Goal: Transaction & Acquisition: Purchase product/service

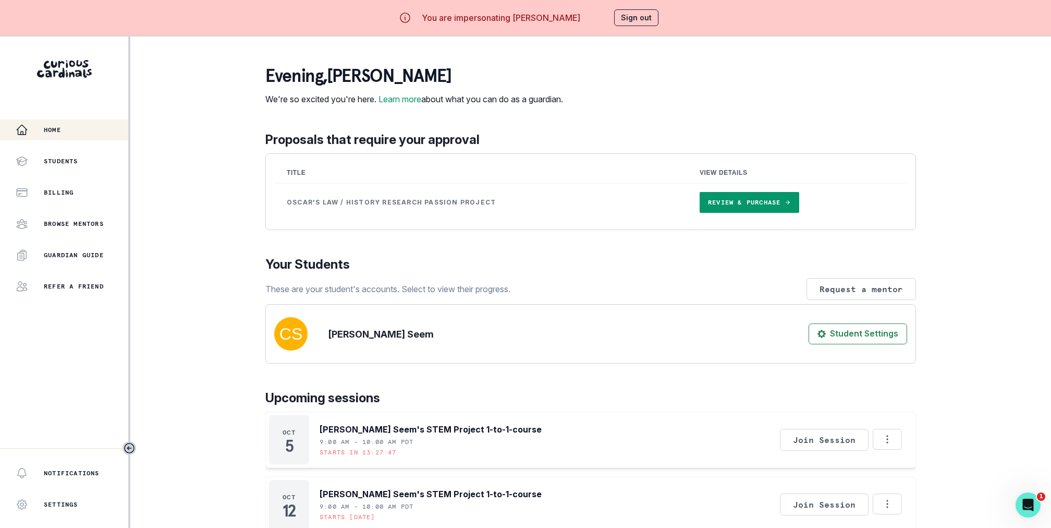
click at [723, 213] on link "Review & Purchase" at bounding box center [750, 202] width 100 height 21
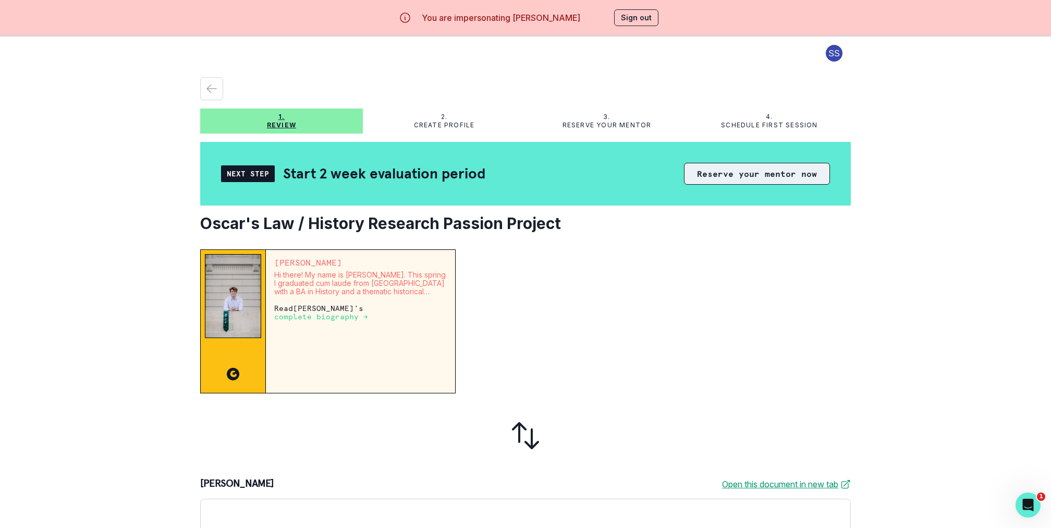
click at [780, 175] on button "Reserve your mentor now" at bounding box center [757, 174] width 146 height 22
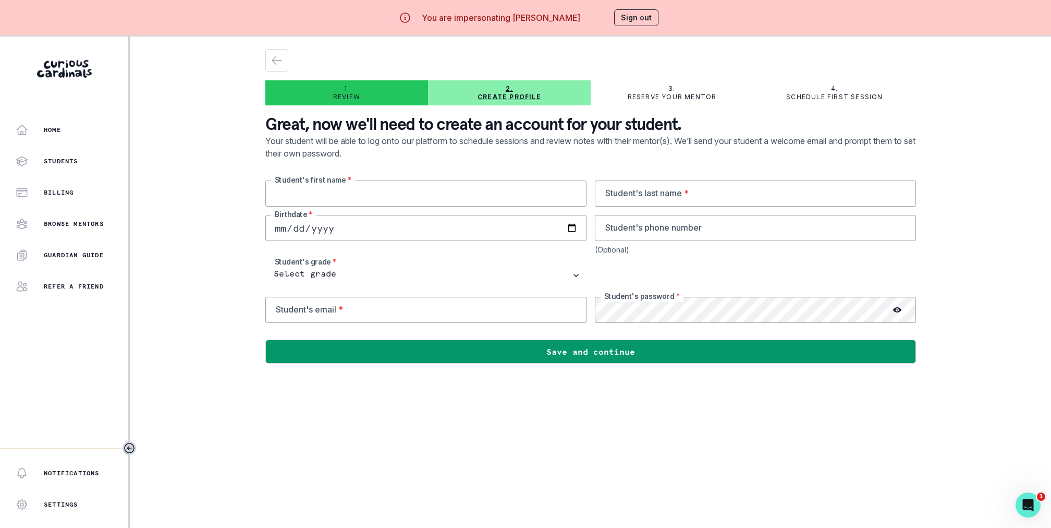
click at [420, 196] on input "text" at bounding box center [425, 193] width 321 height 26
type input "Oscar"
click at [554, 171] on p "Your student will be able to log onto our platform to schedule sessions and rev…" at bounding box center [590, 158] width 651 height 46
click at [519, 316] on input "email" at bounding box center [425, 310] width 321 height 26
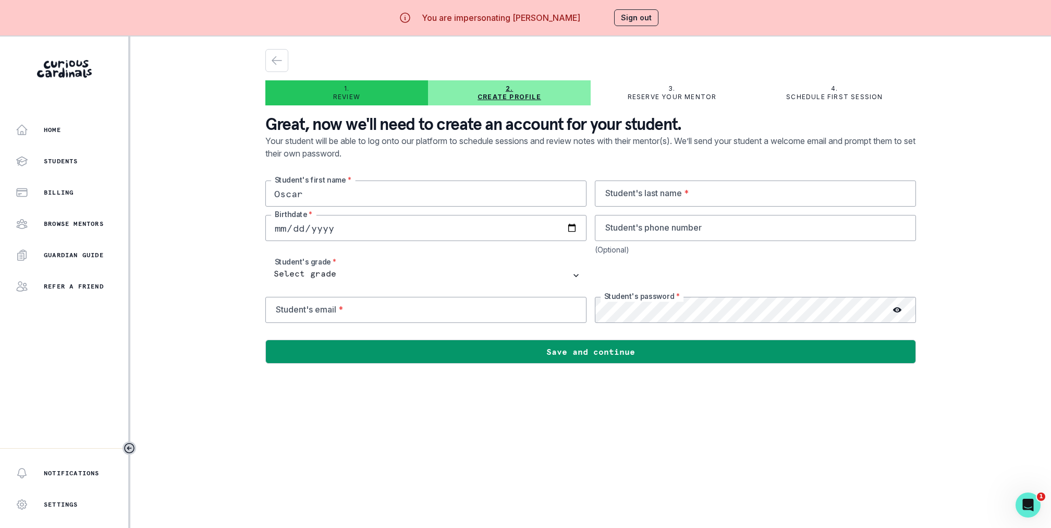
click at [578, 440] on main "1. Review 2. Create profile 3. Reserve your mentor 4. Schedule first session Gr…" at bounding box center [591, 301] width 668 height 528
click at [280, 67] on button "button" at bounding box center [276, 60] width 23 height 23
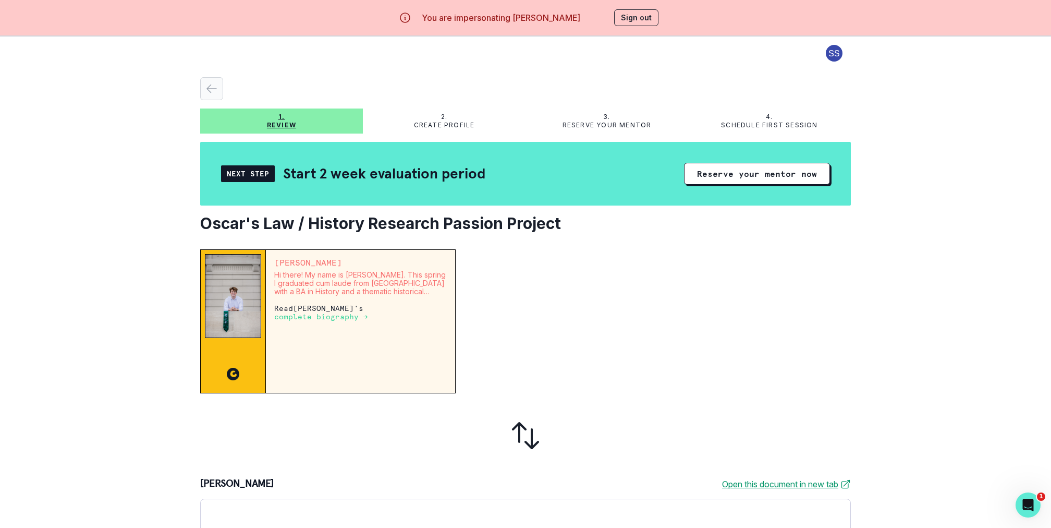
click at [214, 83] on icon "button" at bounding box center [211, 88] width 13 height 13
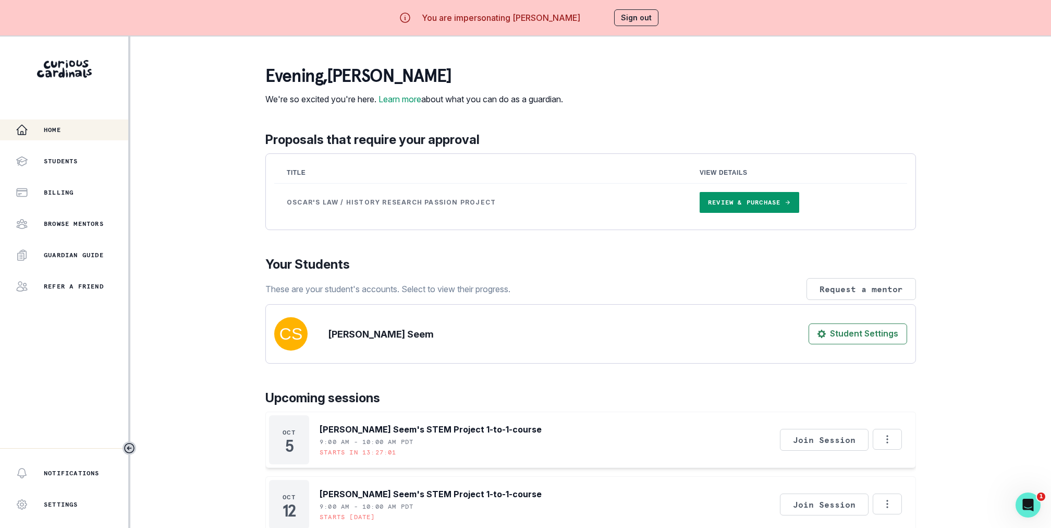
click at [716, 208] on link "Review & Purchase" at bounding box center [750, 202] width 100 height 21
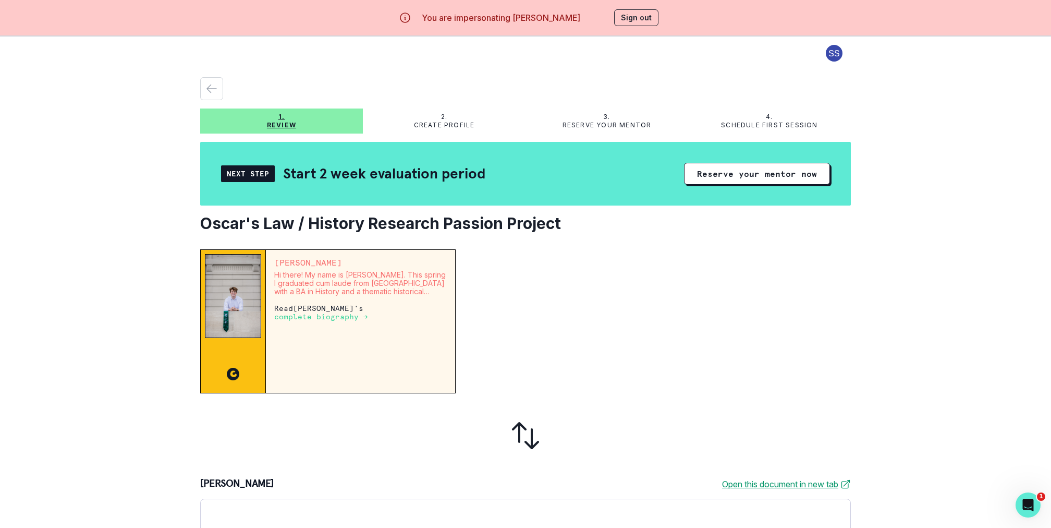
click at [466, 111] on div "2. Create profile" at bounding box center [444, 120] width 163 height 25
click at [706, 168] on button "Reserve your mentor now" at bounding box center [757, 174] width 146 height 22
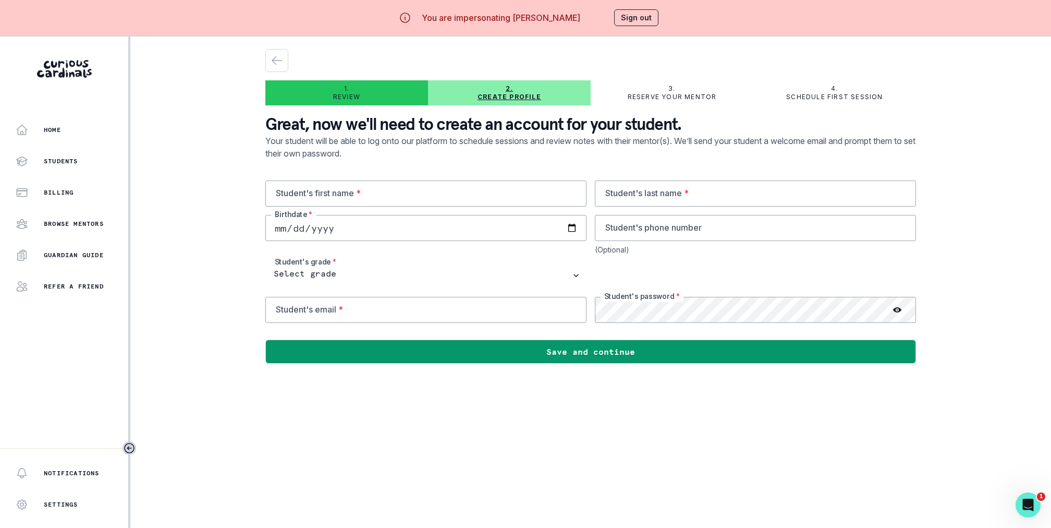
click at [623, 23] on button "Sign out" at bounding box center [636, 17] width 44 height 17
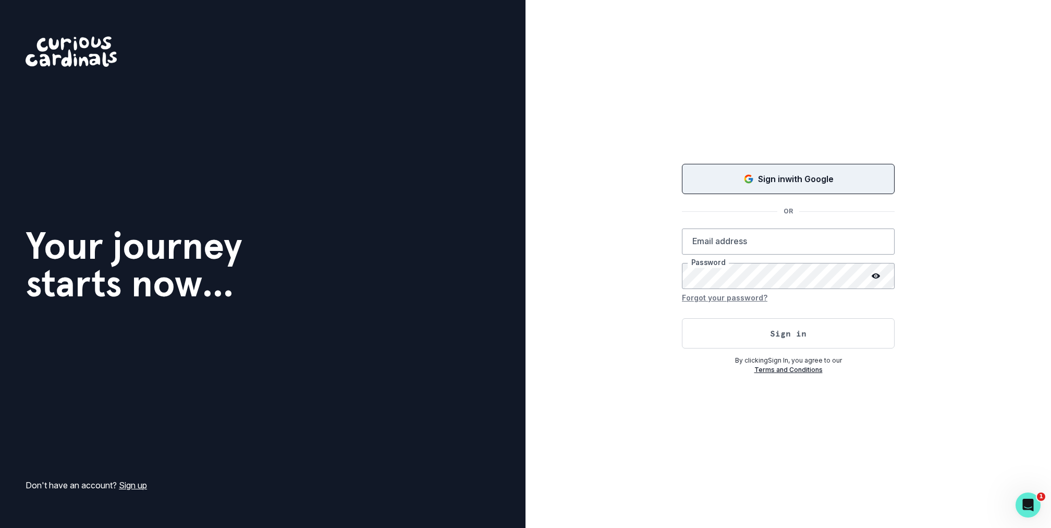
click at [823, 187] on button "Sign in with Google" at bounding box center [788, 179] width 213 height 30
